Goal: Task Accomplishment & Management: Use online tool/utility

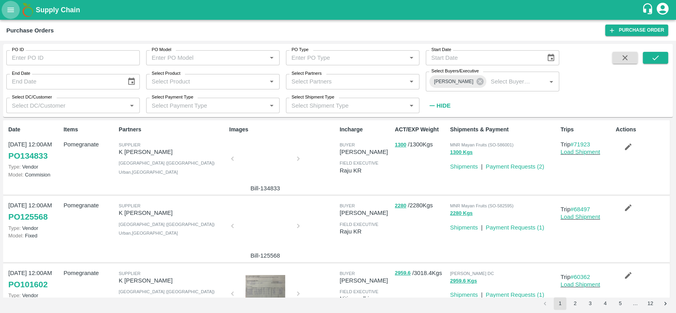
click at [12, 4] on button "open drawer" at bounding box center [11, 10] width 18 height 18
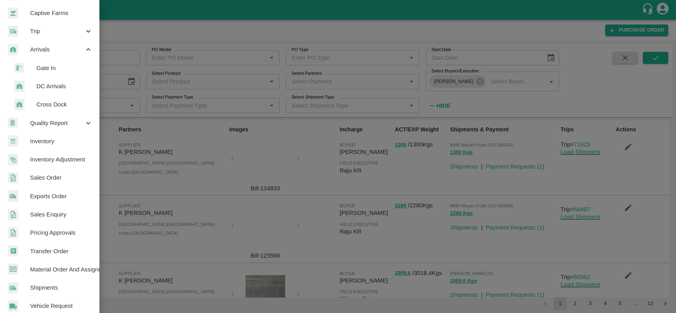
scroll to position [75, 0]
click at [32, 215] on span "Sales Enquiry" at bounding box center [61, 214] width 63 height 9
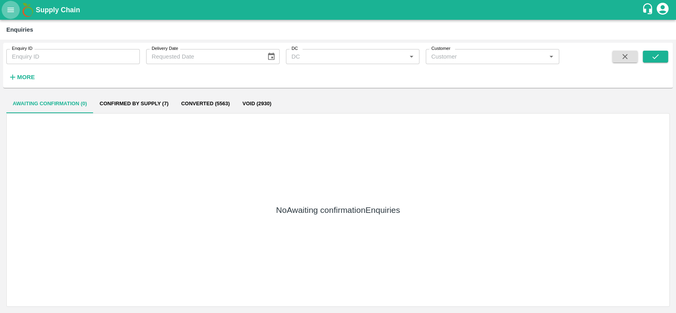
click at [10, 13] on icon "open drawer" at bounding box center [10, 10] width 9 height 9
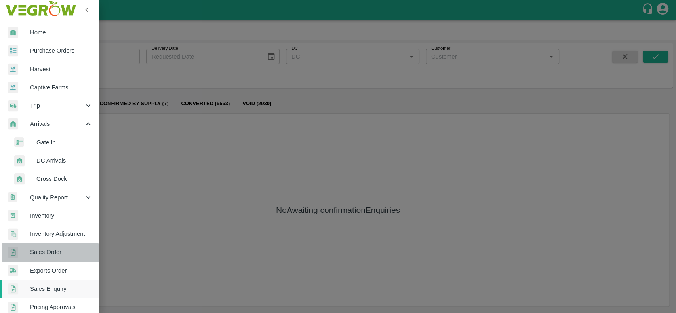
click at [36, 258] on link "Sales Order" at bounding box center [49, 252] width 99 height 18
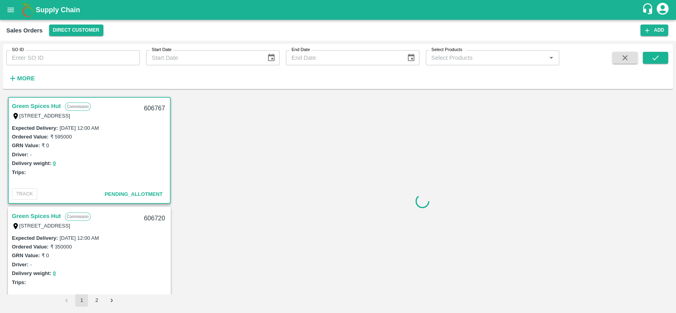
click at [42, 59] on input "SO ID" at bounding box center [73, 57] width 134 height 15
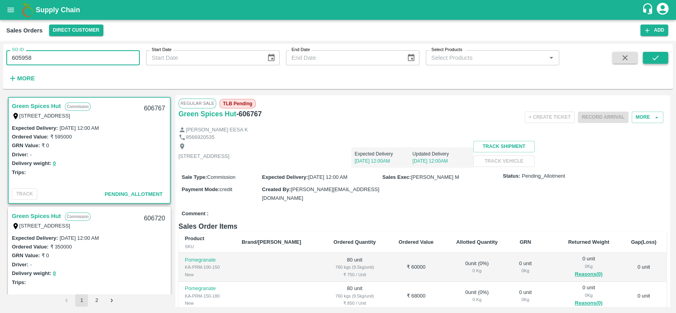
type input "605958"
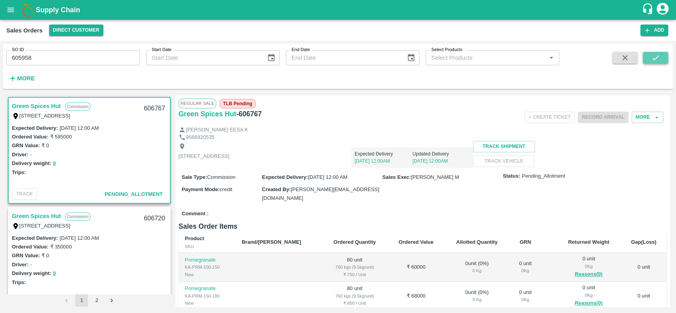
click at [653, 57] on icon "submit" at bounding box center [655, 57] width 9 height 9
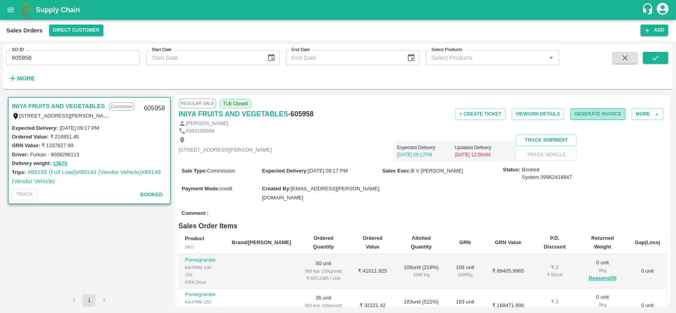
click at [574, 112] on button "Generate Invoice" at bounding box center [598, 114] width 55 height 11
